Goal: Task Accomplishment & Management: Manage account settings

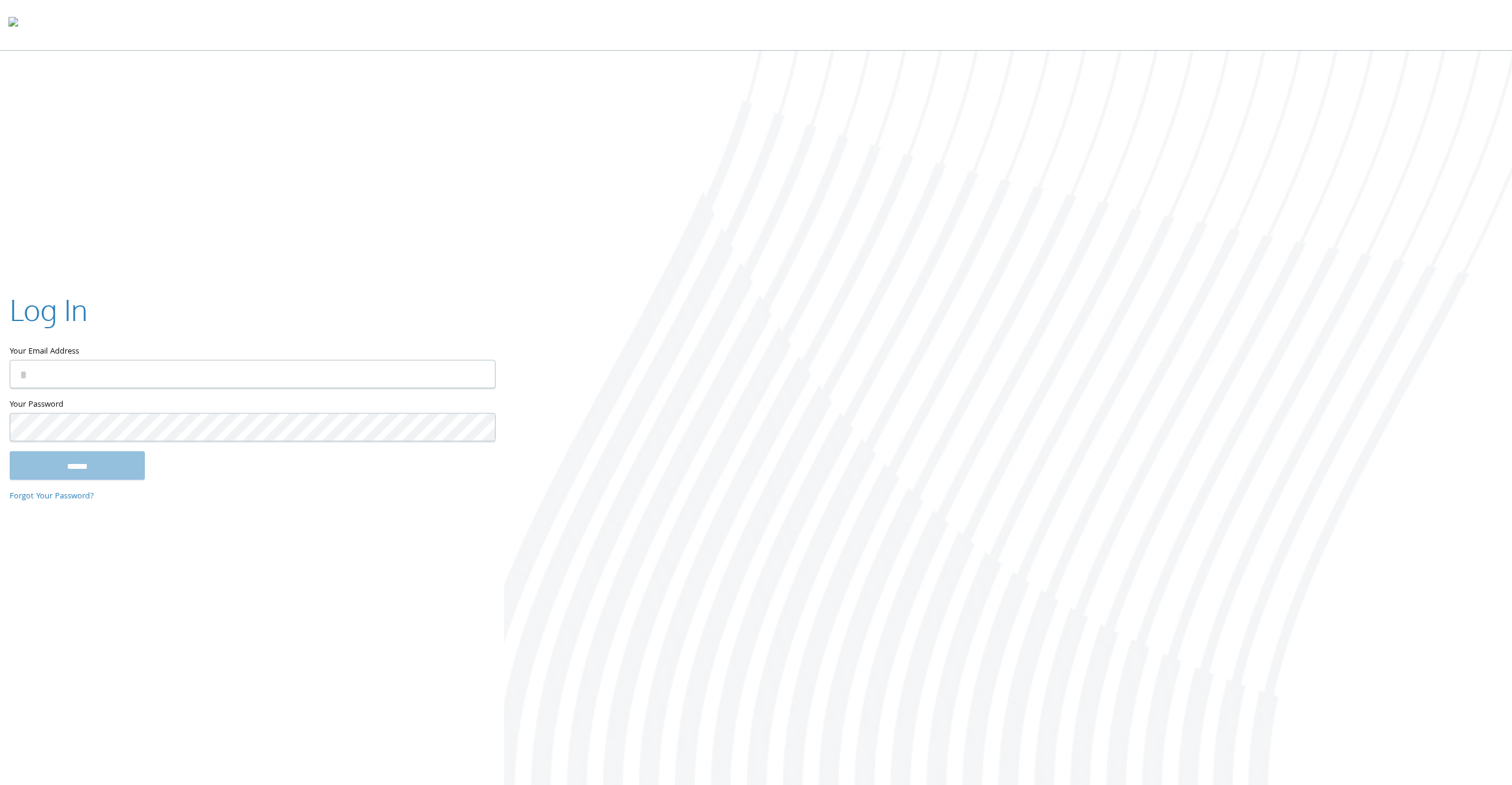
click at [479, 374] on keeper-lock "Open Keeper Popup" at bounding box center [478, 374] width 14 height 14
type input "**********"
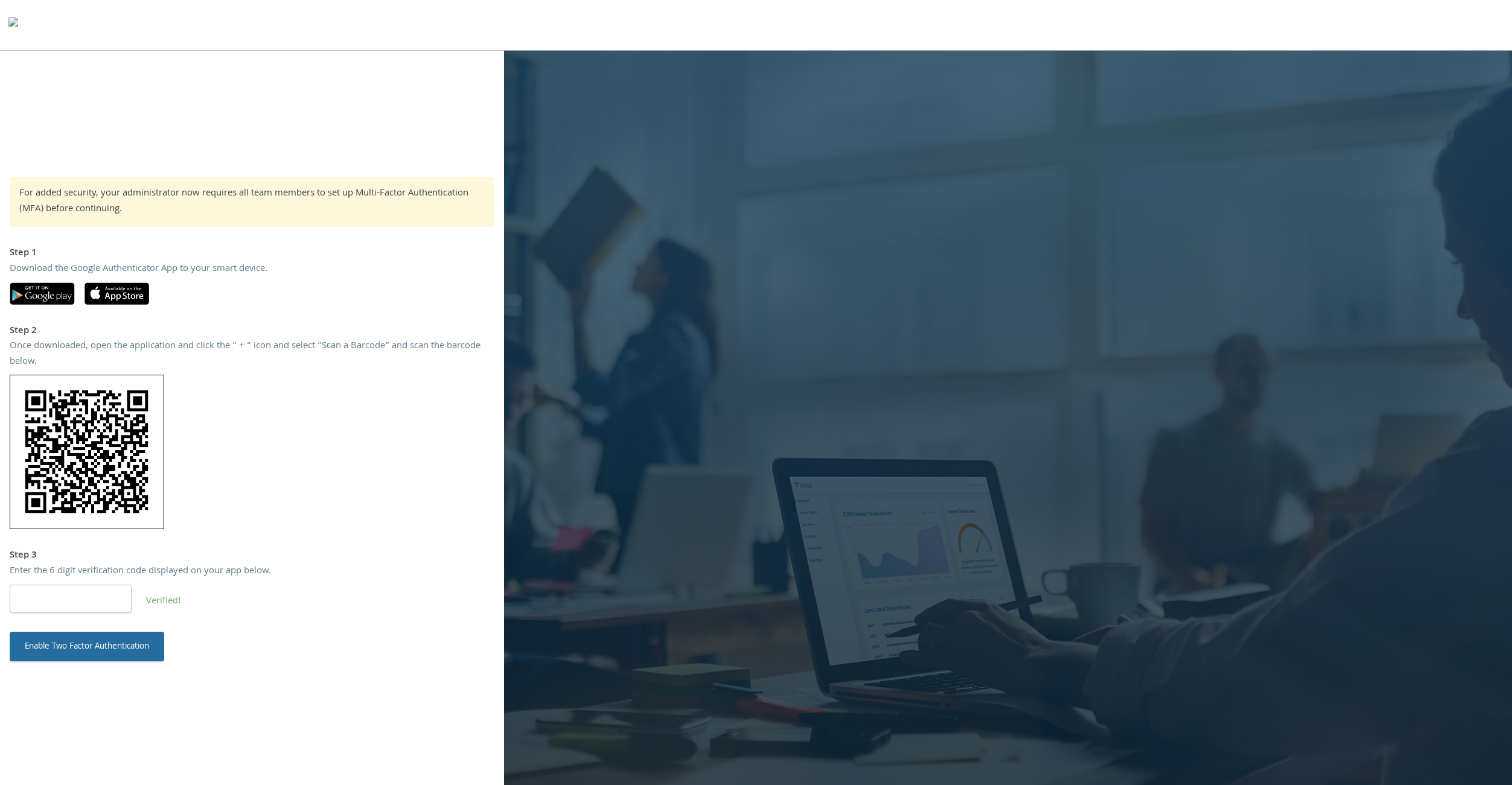
type input "******"
click at [73, 654] on button "Enable Two Factor Authentication" at bounding box center [87, 645] width 155 height 29
